Goal: Task Accomplishment & Management: Use online tool/utility

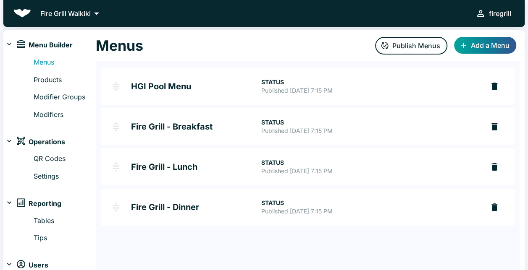
click at [183, 86] on h2 "HGI Pool Menu" at bounding box center [196, 86] width 130 height 8
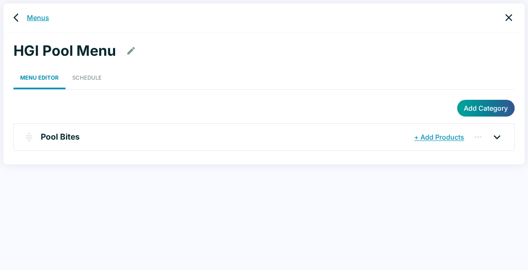
click at [31, 16] on link "Menus" at bounding box center [38, 18] width 22 height 10
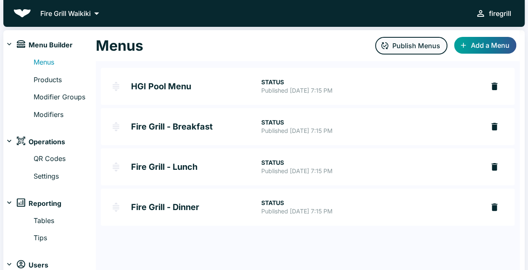
click at [384, 47] on icon "button" at bounding box center [384, 46] width 8 height 8
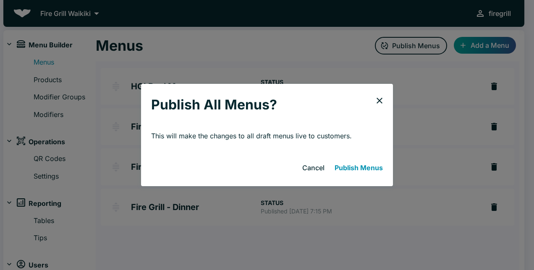
click at [352, 168] on button "Publish Menus" at bounding box center [358, 167] width 55 height 17
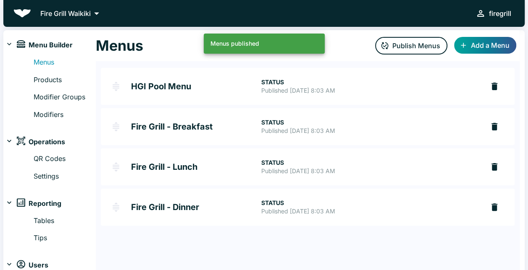
click at [342, 49] on div "Menus Publish Menus Add a Menu" at bounding box center [307, 45] width 423 height 31
